Goal: Check status: Check status

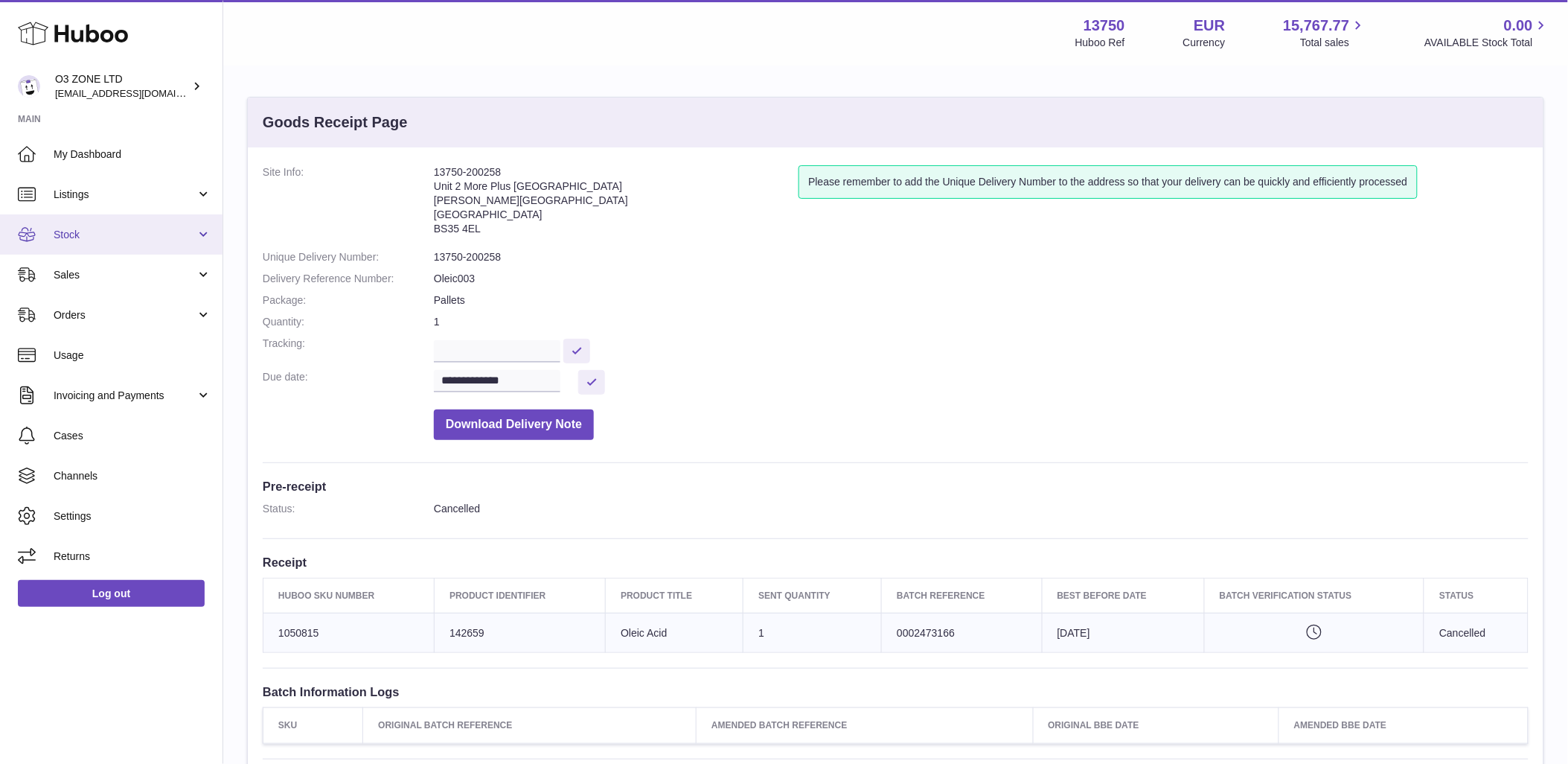
click at [109, 229] on span "Stock" at bounding box center [124, 235] width 142 height 14
drag, startPoint x: 166, startPoint y: 235, endPoint x: 129, endPoint y: 261, distance: 45.2
click at [165, 234] on span "Stock" at bounding box center [124, 235] width 142 height 14
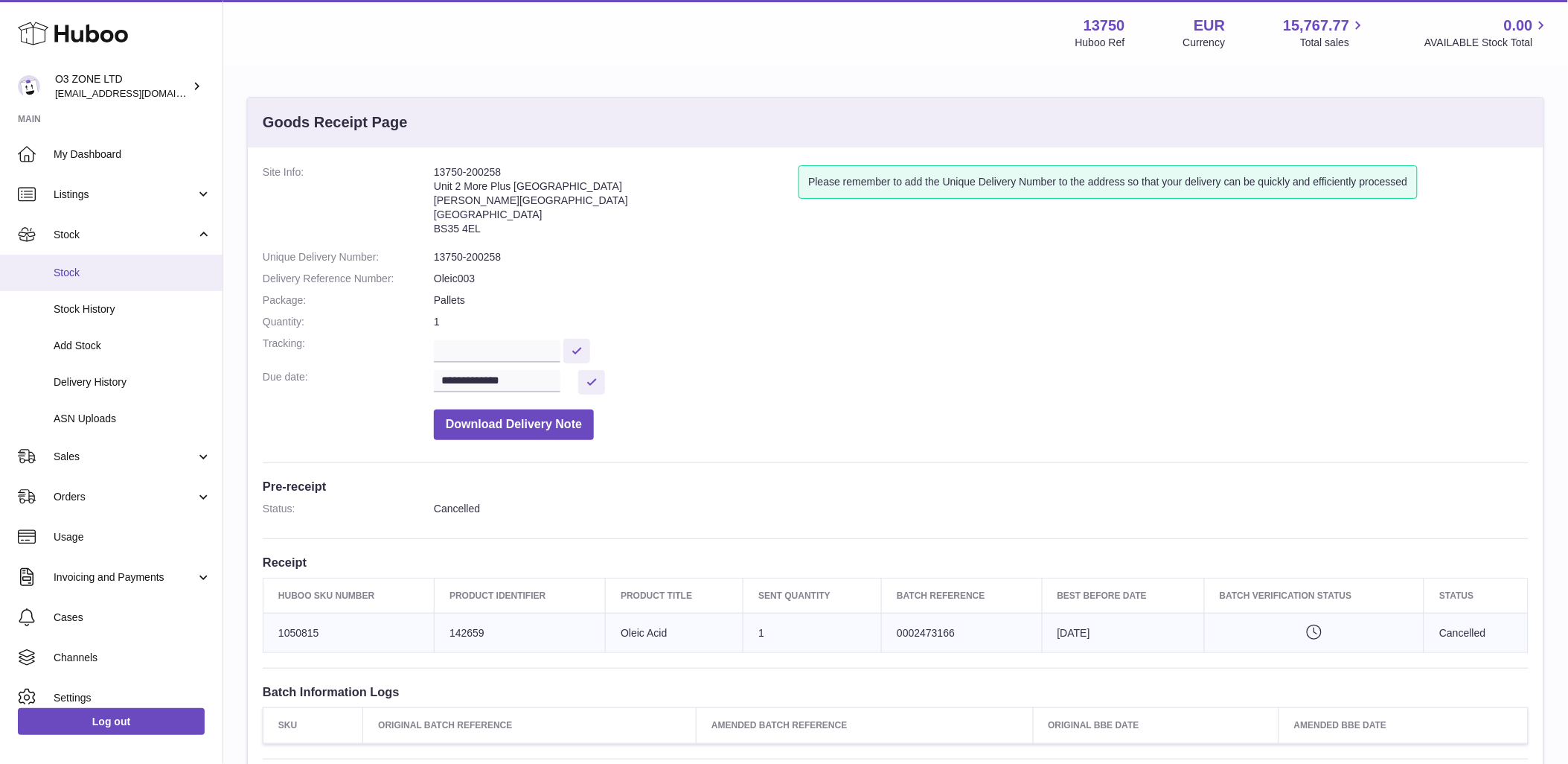
click at [57, 271] on span "Stock" at bounding box center [132, 273] width 158 height 14
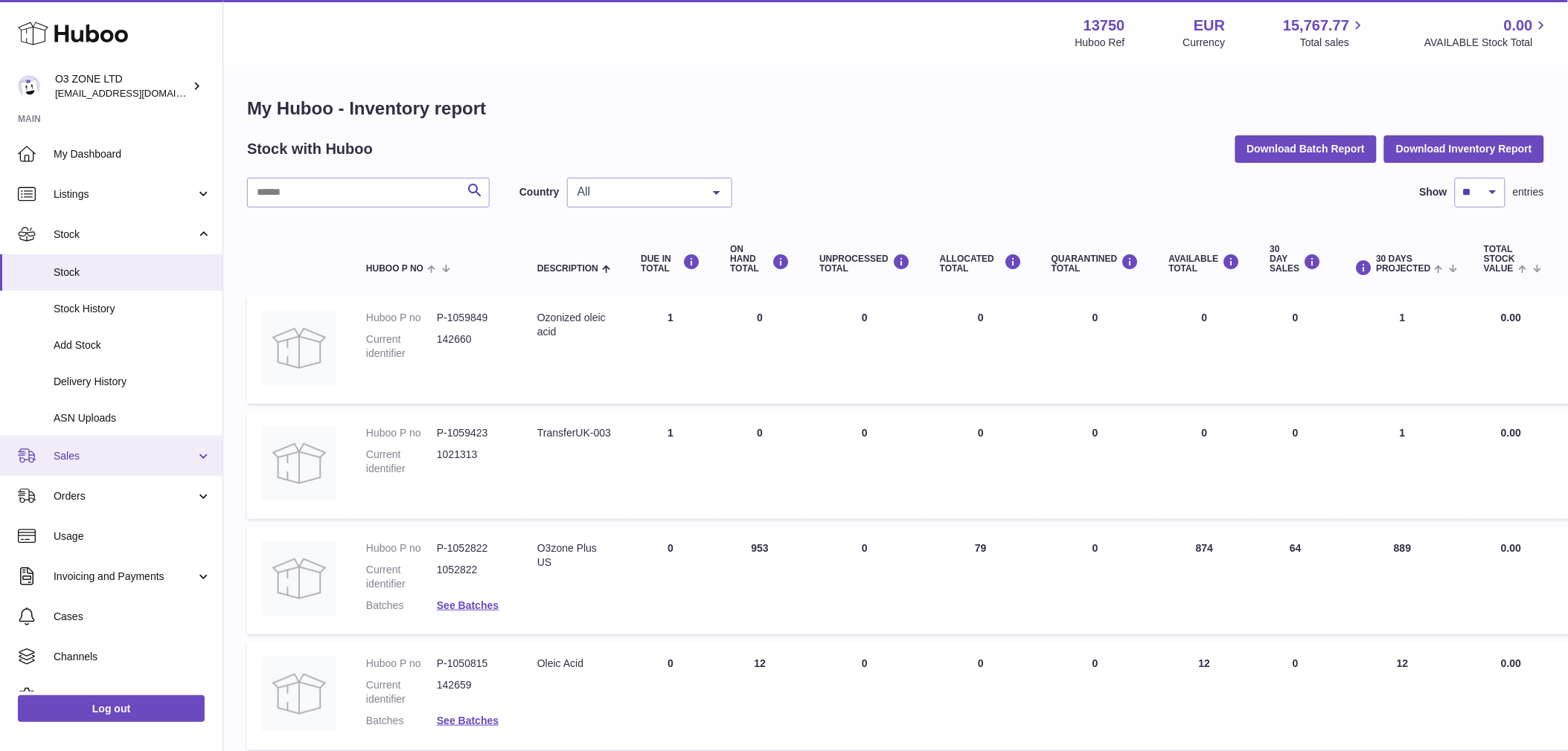
click at [109, 456] on span "Sales" at bounding box center [124, 457] width 142 height 14
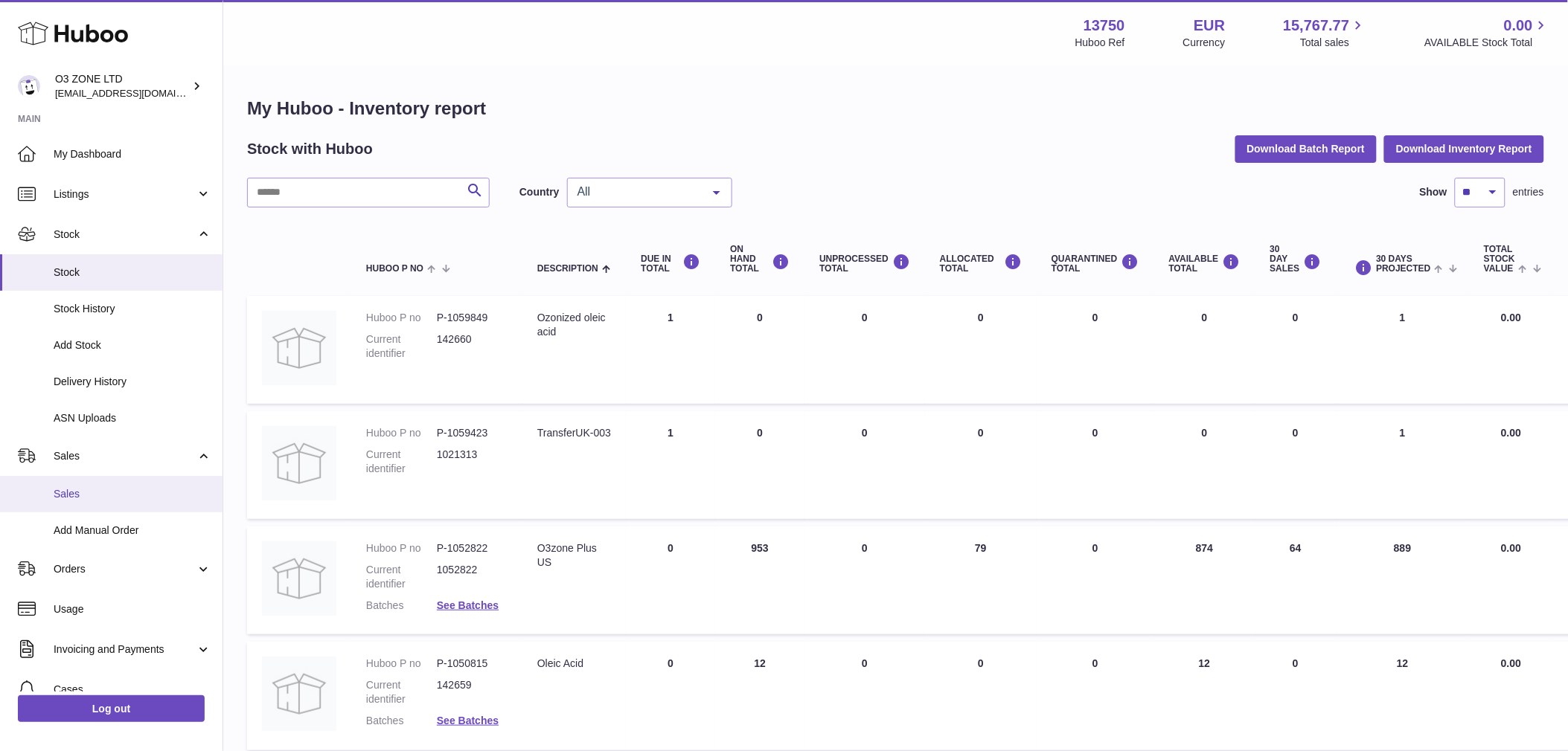
click at [100, 500] on span "Sales" at bounding box center [132, 494] width 158 height 14
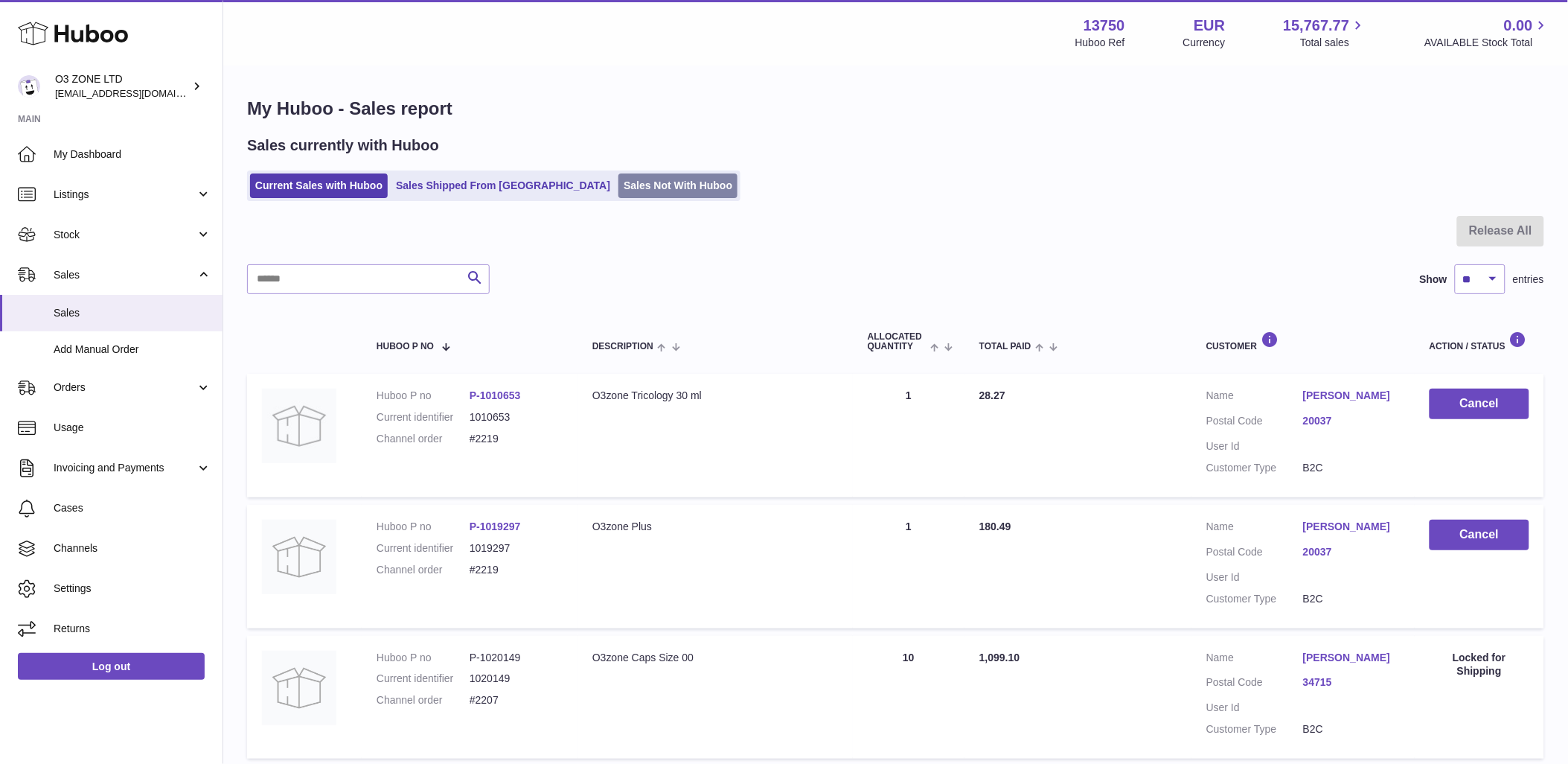
click at [618, 196] on link "Sales Not With Huboo" at bounding box center [678, 185] width 119 height 25
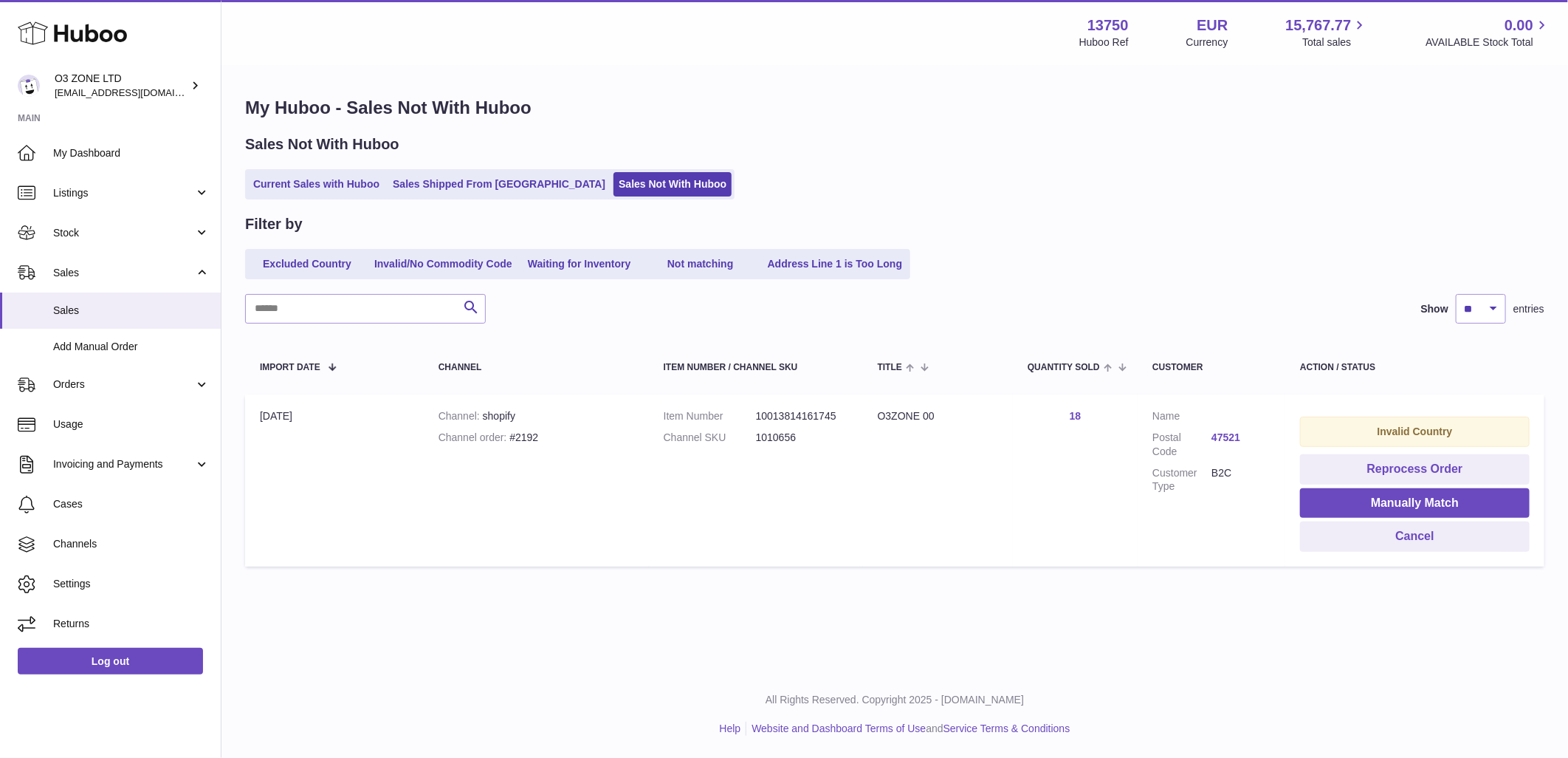
click at [1220, 436] on link "47521" at bounding box center [1241, 437] width 59 height 14
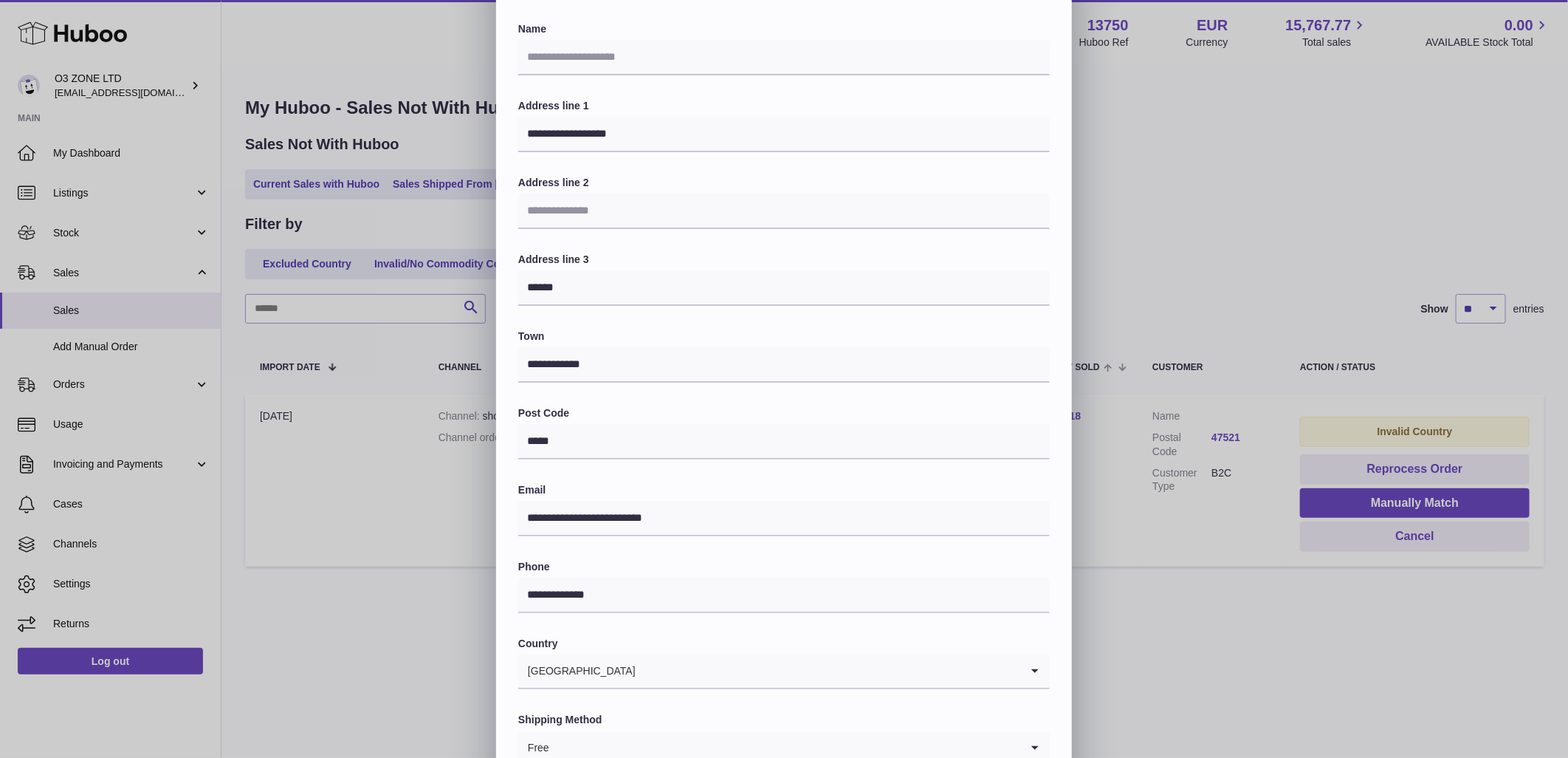
scroll to position [82, 0]
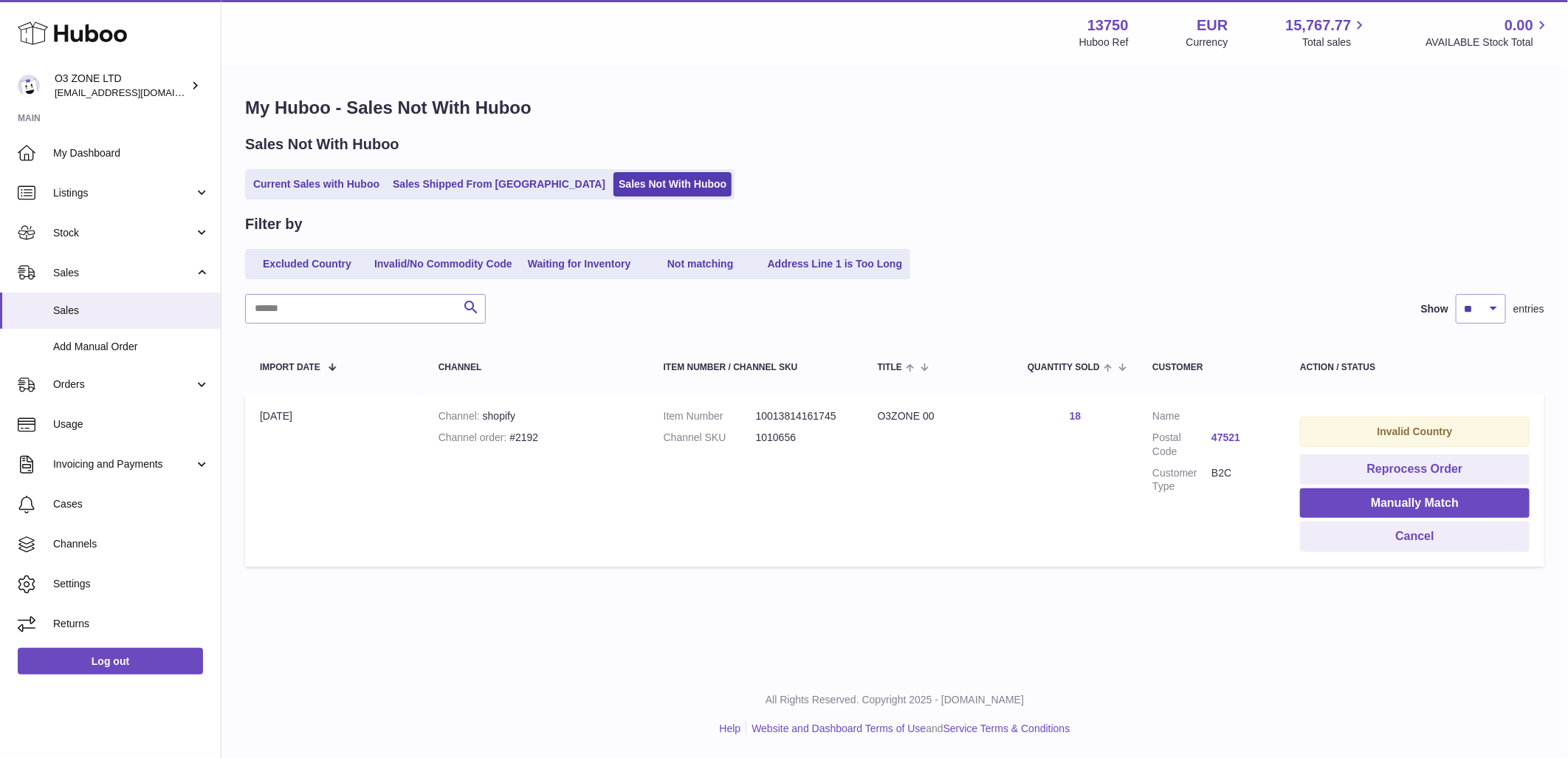
click at [1267, 595] on div "**********" at bounding box center [784, 361] width 1568 height 886
